Goal: Information Seeking & Learning: Find specific fact

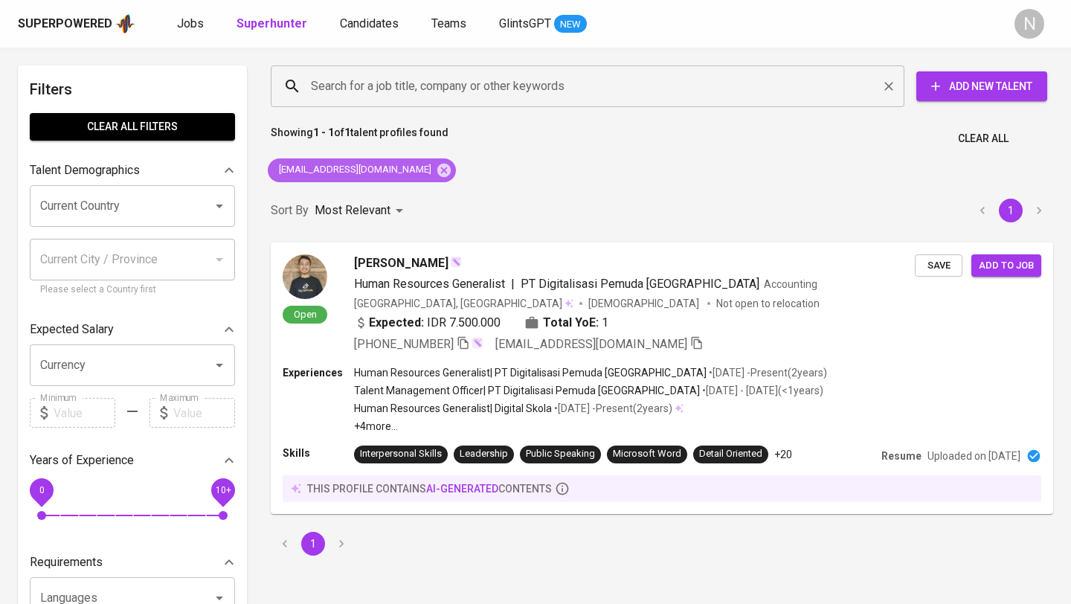
click at [436, 170] on icon at bounding box center [444, 170] width 16 height 16
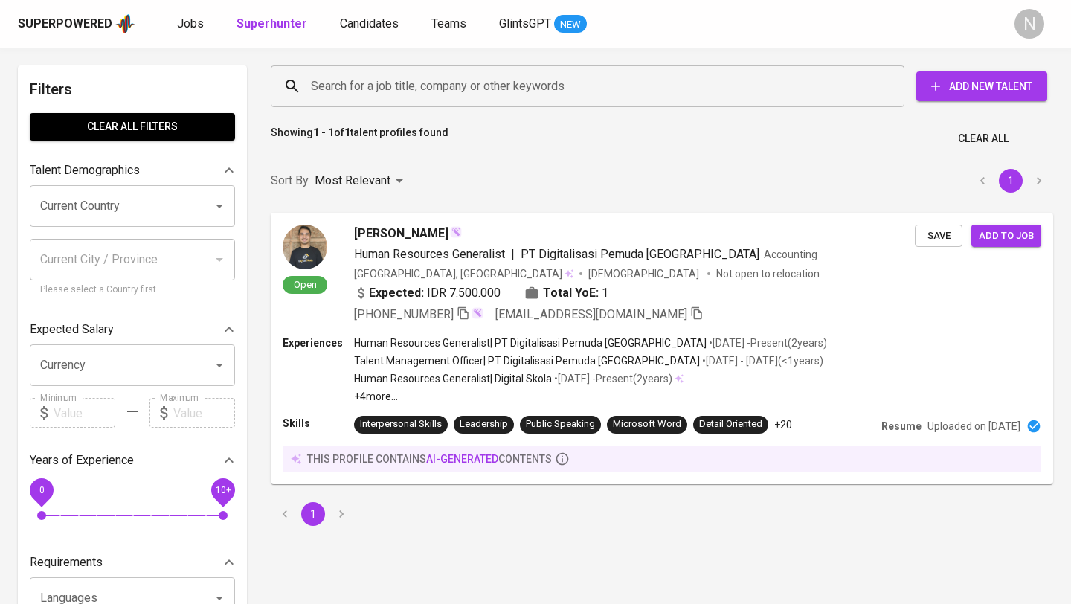
click at [373, 93] on input "Search for a job title, company or other keywords" at bounding box center [591, 86] width 568 height 28
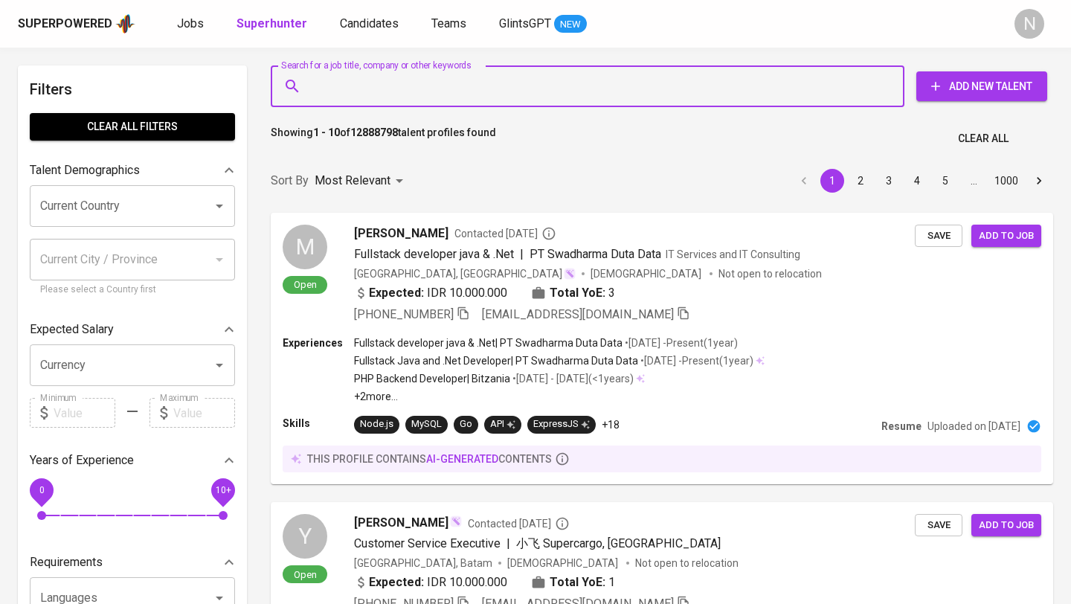
click at [373, 93] on input "Search for a job title, company or other keywords" at bounding box center [591, 86] width 568 height 28
paste input "[EMAIL_ADDRESS][DOMAIN_NAME]"
type input "[EMAIL_ADDRESS][DOMAIN_NAME]"
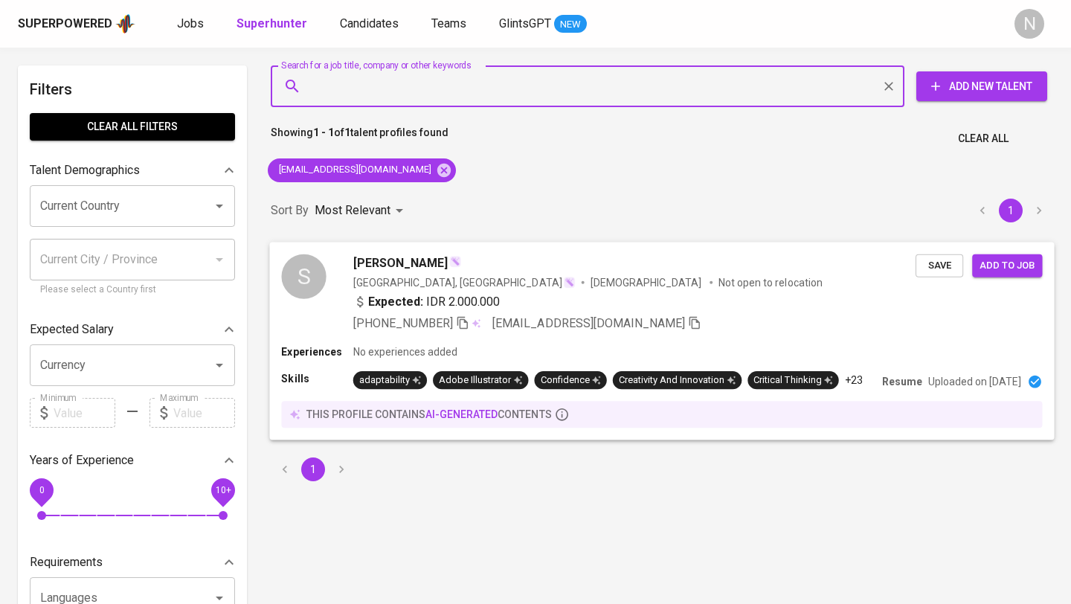
click at [666, 291] on div "sya'[PERSON_NAME] [GEOGRAPHIC_DATA], [GEOGRAPHIC_DATA] [DEMOGRAPHIC_DATA] Not o…" at bounding box center [634, 293] width 562 height 78
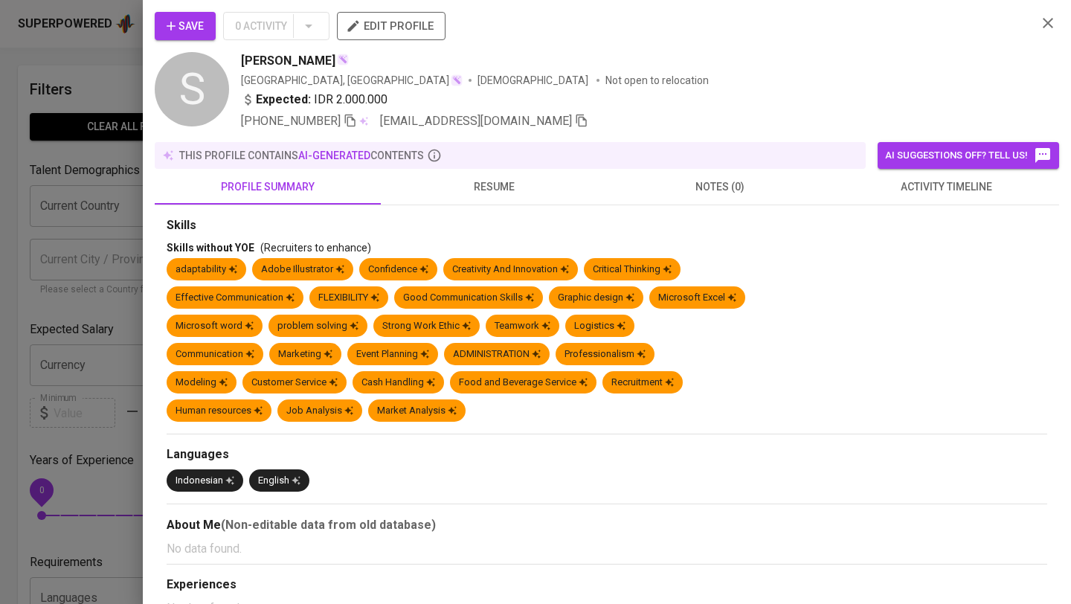
click at [489, 186] on span "resume" at bounding box center [494, 187] width 208 height 19
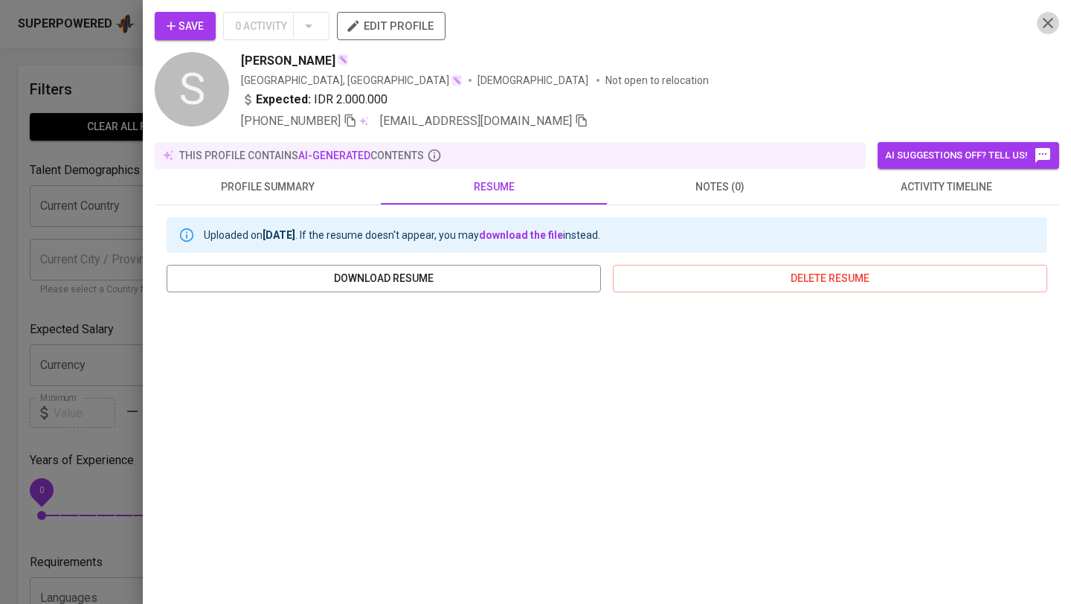
click at [1046, 23] on icon "button" at bounding box center [1048, 23] width 18 height 18
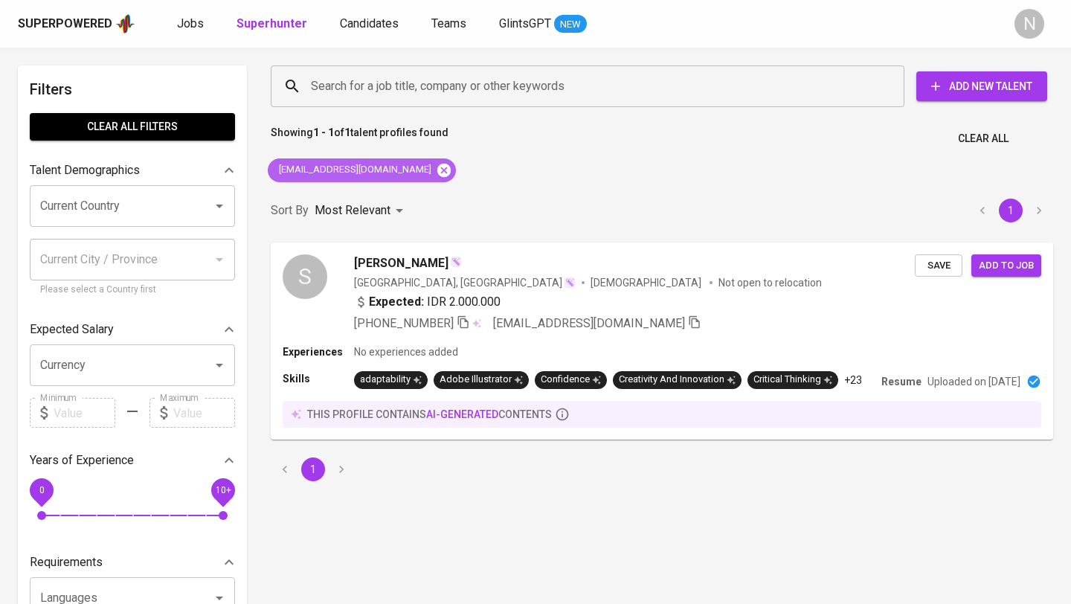
click at [436, 167] on icon at bounding box center [444, 170] width 16 height 16
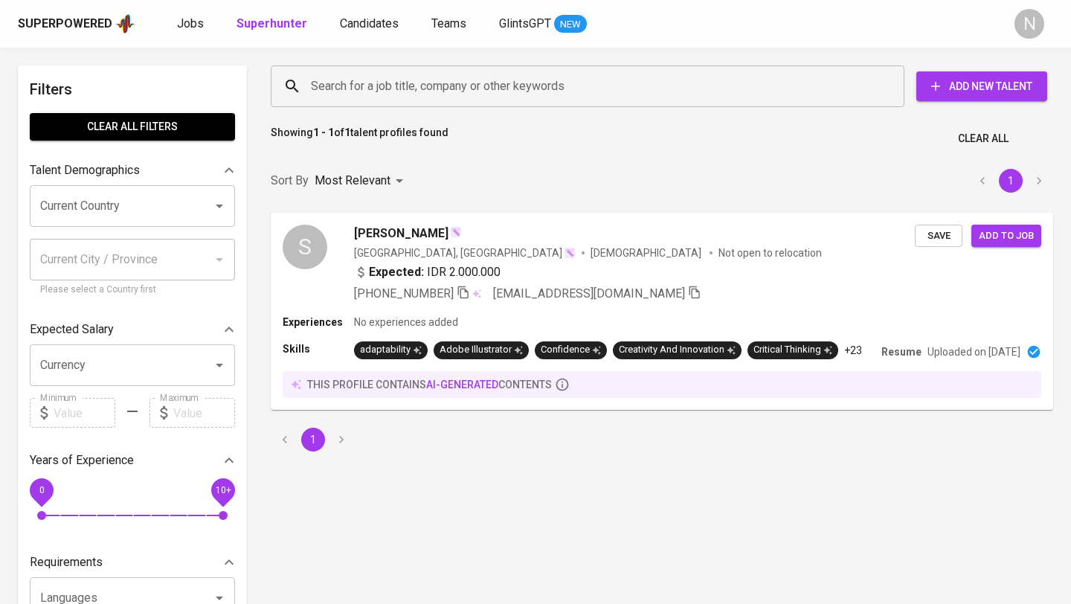
click at [341, 91] on input "Search for a job title, company or other keywords" at bounding box center [591, 86] width 568 height 28
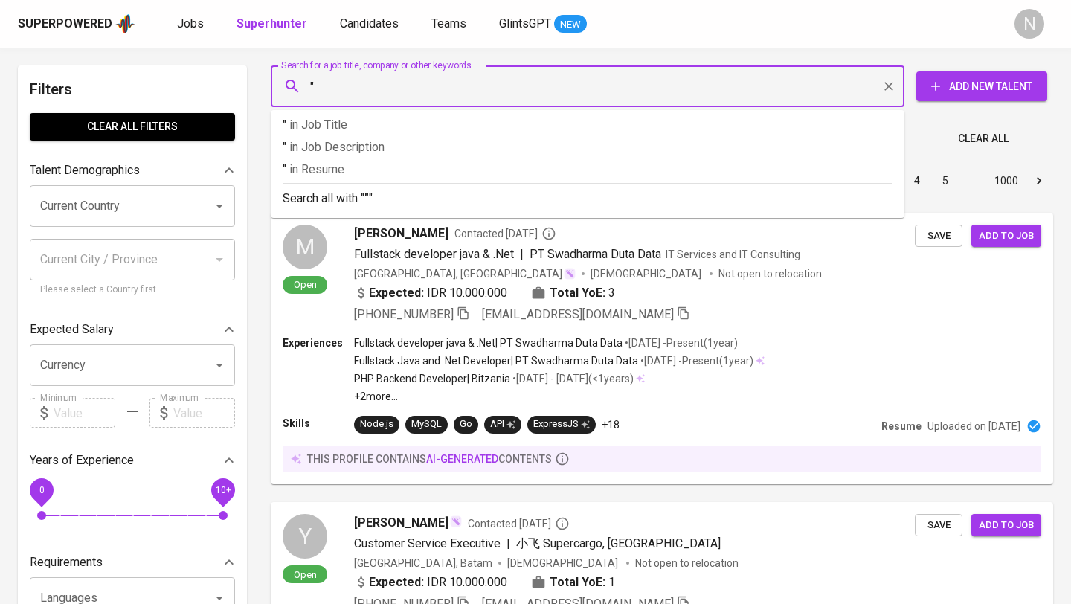
paste input "[PERSON_NAME]"
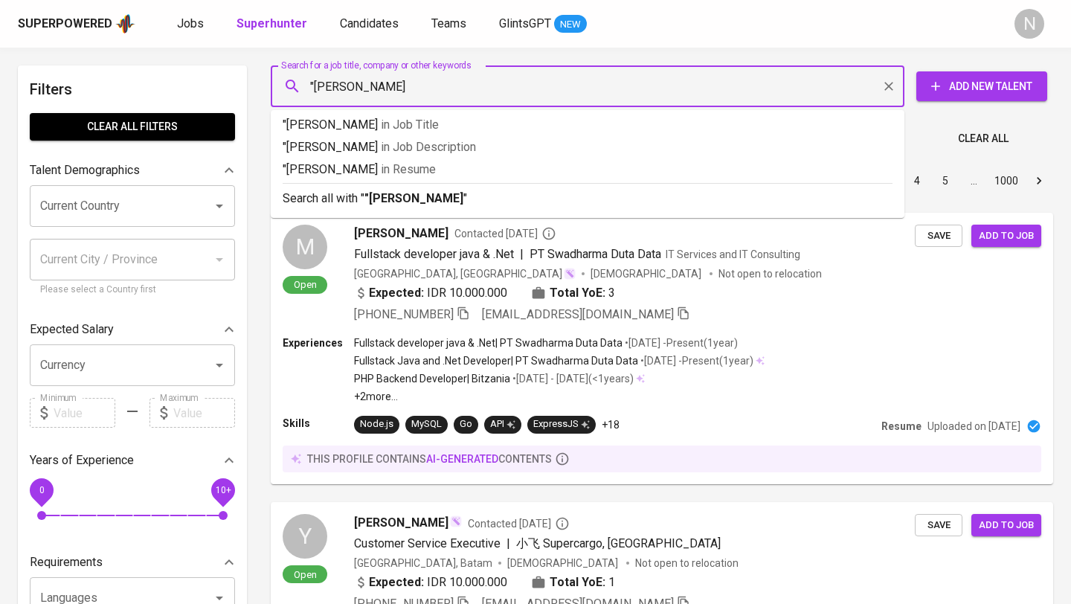
type input ""[PERSON_NAME]""
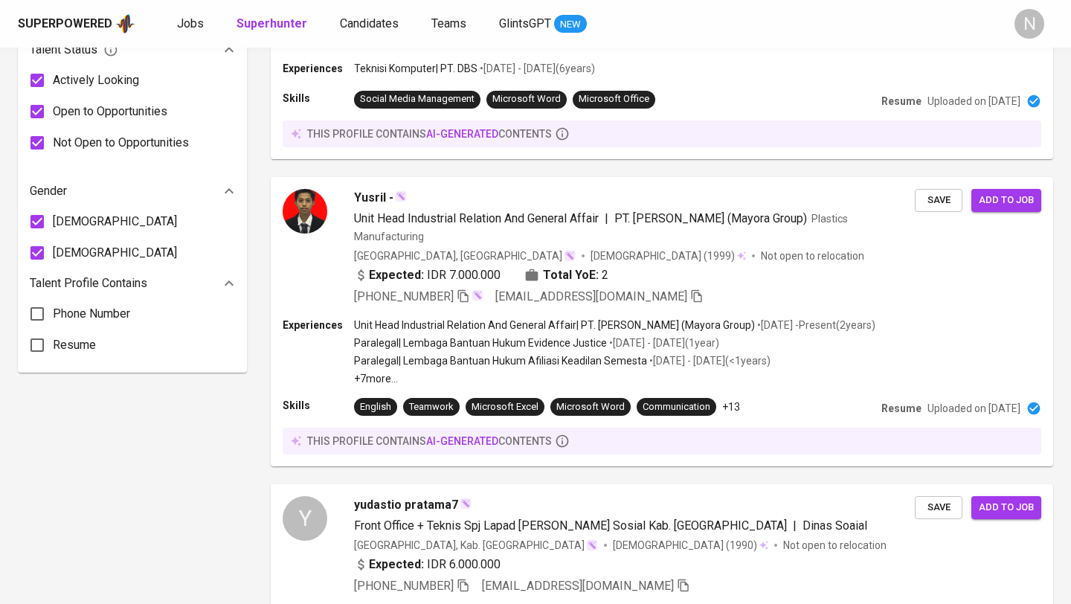
scroll to position [919, 0]
